Goal: Information Seeking & Learning: Check status

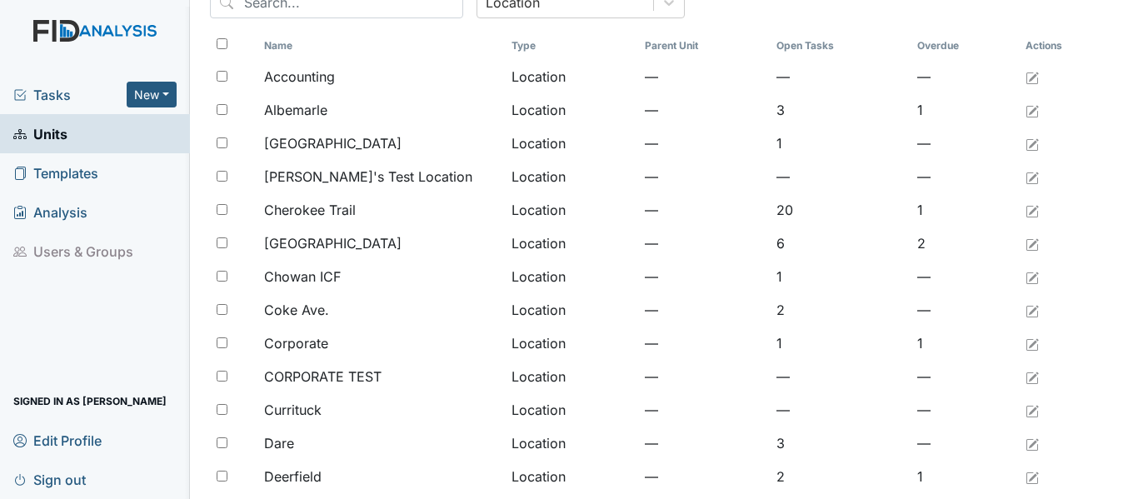
scroll to position [37, 0]
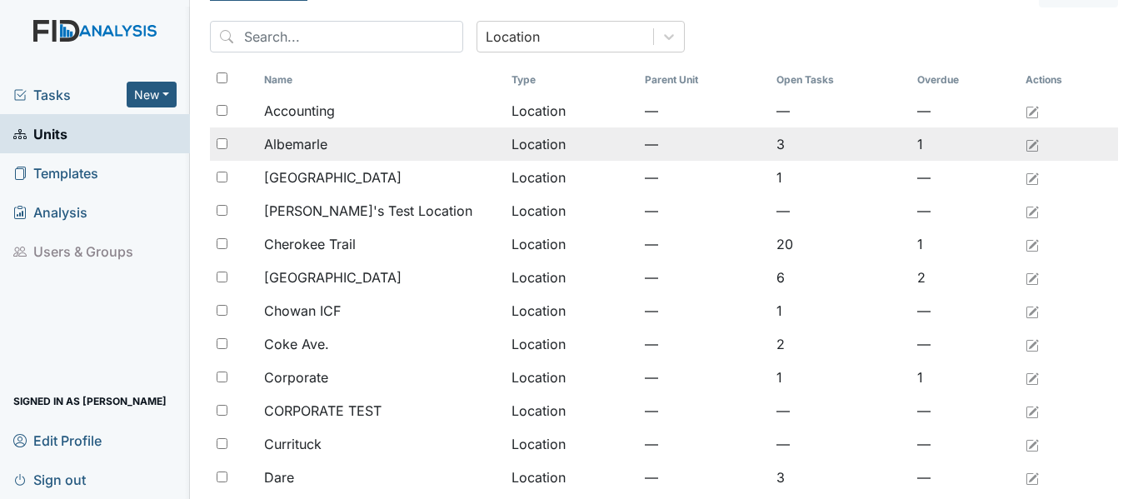
click at [326, 142] on span "Albemarle" at bounding box center [295, 144] width 63 height 20
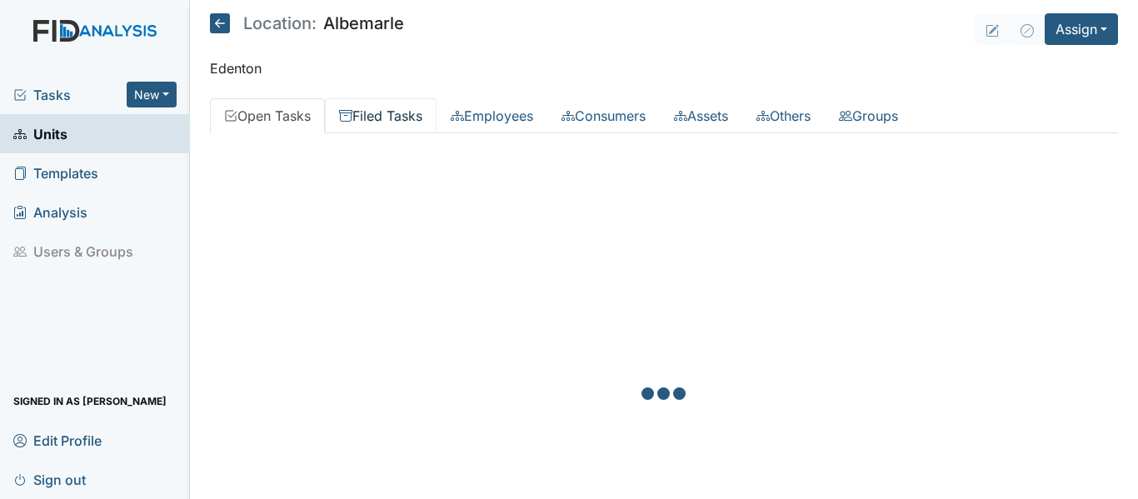
click at [386, 106] on link "Filed Tasks" at bounding box center [381, 115] width 112 height 35
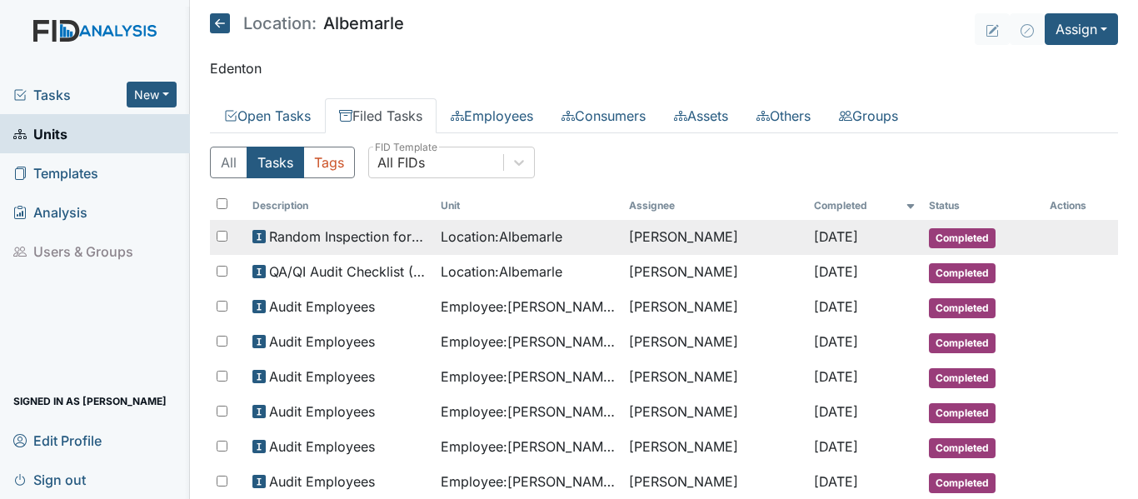
click at [552, 236] on span "Location : Albemarle" at bounding box center [502, 237] width 122 height 20
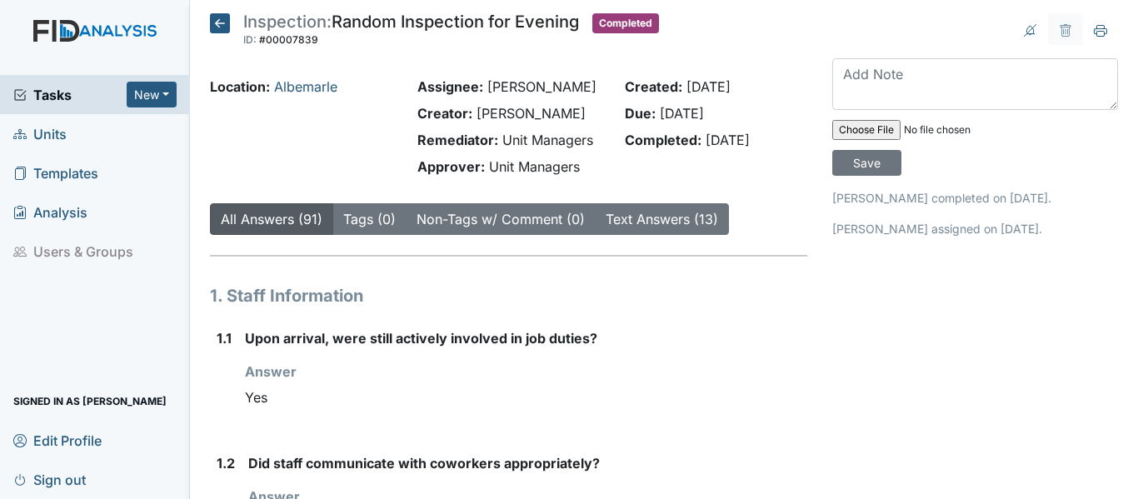
click at [44, 133] on span "Units" at bounding box center [39, 134] width 53 height 26
